Goal: Task Accomplishment & Management: Use online tool/utility

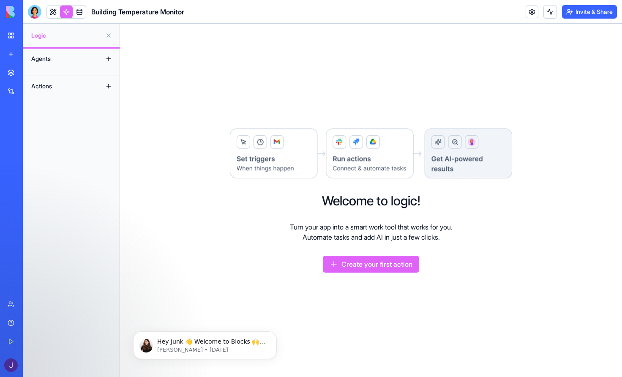
click at [360, 270] on button "Create your first action" at bounding box center [371, 264] width 96 height 17
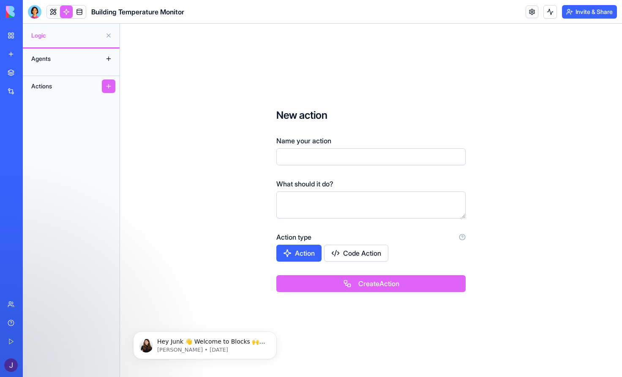
click at [332, 157] on input "Name your action" at bounding box center [370, 156] width 189 height 17
click at [349, 104] on form "New action Name your action What should it do? Action type Action Code Action C…" at bounding box center [370, 200] width 243 height 237
click at [334, 188] on div "What should it do?" at bounding box center [370, 199] width 189 height 40
click at [332, 204] on textarea at bounding box center [370, 204] width 189 height 27
click at [350, 254] on button "Code Action" at bounding box center [356, 253] width 64 height 17
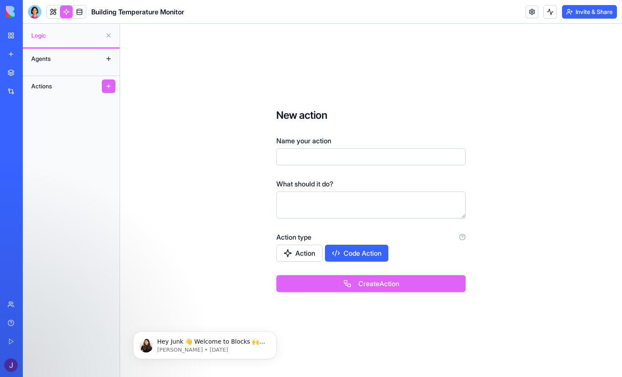
click at [290, 261] on button "Action" at bounding box center [299, 253] width 46 height 17
click at [332, 290] on button "Create Action" at bounding box center [370, 283] width 189 height 17
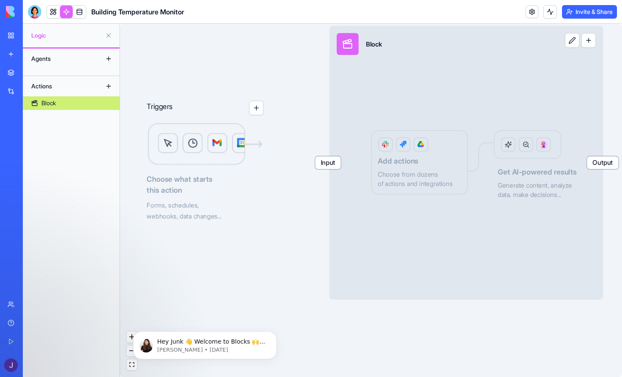
click at [331, 168] on span "Input" at bounding box center [327, 162] width 25 height 13
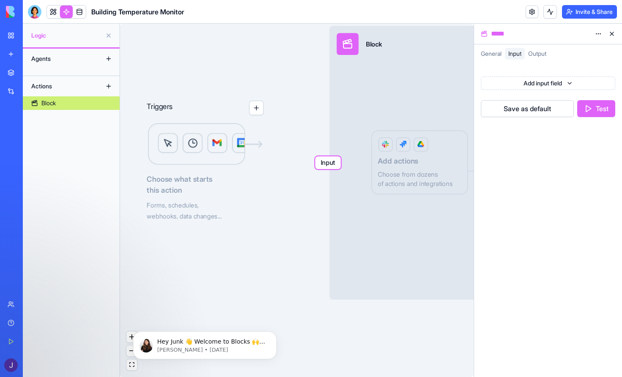
click at [541, 54] on span "Output" at bounding box center [537, 53] width 18 height 7
click at [511, 54] on span "Input" at bounding box center [514, 53] width 13 height 7
click at [610, 34] on button at bounding box center [612, 34] width 14 height 14
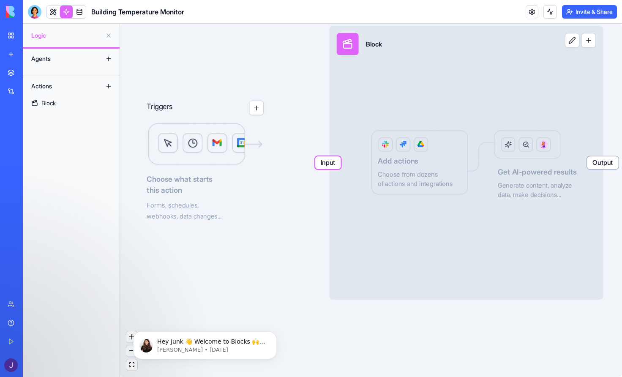
click at [53, 58] on div "Agents" at bounding box center [61, 59] width 68 height 14
click at [80, 11] on link at bounding box center [79, 11] width 13 height 13
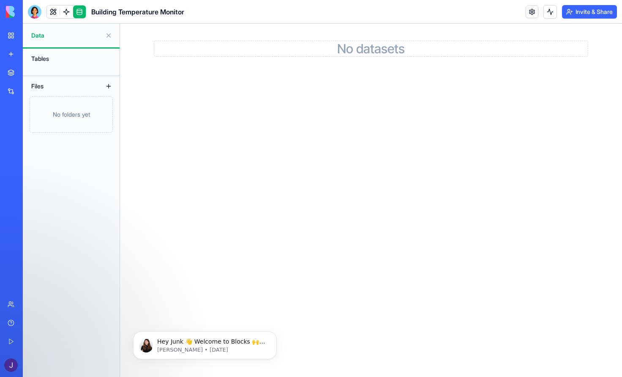
click at [49, 63] on div "Tables" at bounding box center [71, 59] width 88 height 14
click at [275, 334] on icon "Dismiss notification" at bounding box center [274, 333] width 5 height 5
